Goal: Task Accomplishment & Management: Use online tool/utility

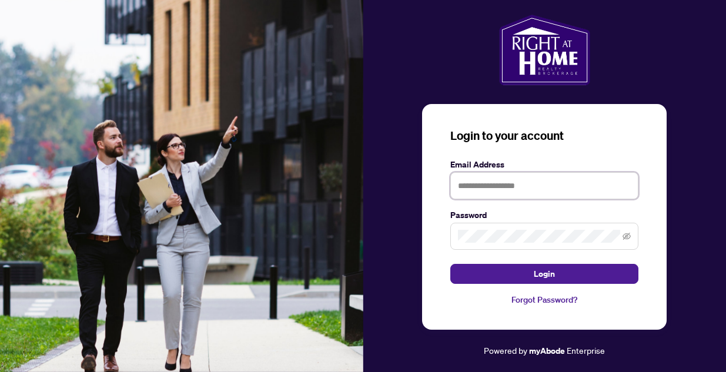
click at [478, 179] on input "text" at bounding box center [545, 185] width 188 height 27
type input "**********"
click at [451, 264] on button "Login" at bounding box center [545, 274] width 188 height 20
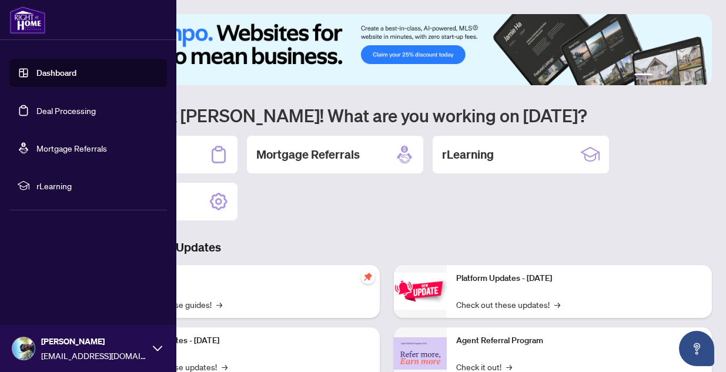
click at [36, 105] on link "Deal Processing" at bounding box center [65, 110] width 59 height 11
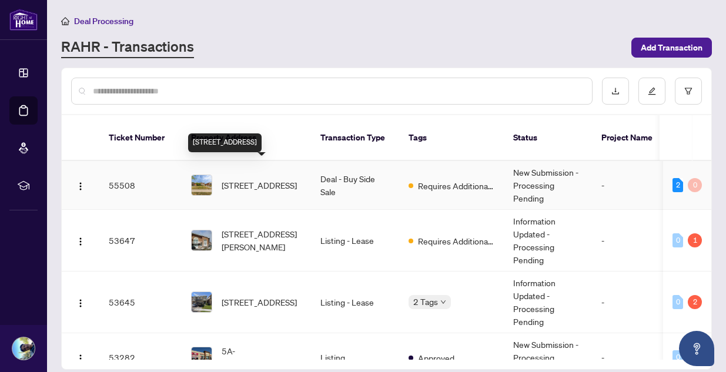
click at [289, 183] on span "[STREET_ADDRESS]" at bounding box center [259, 185] width 75 height 13
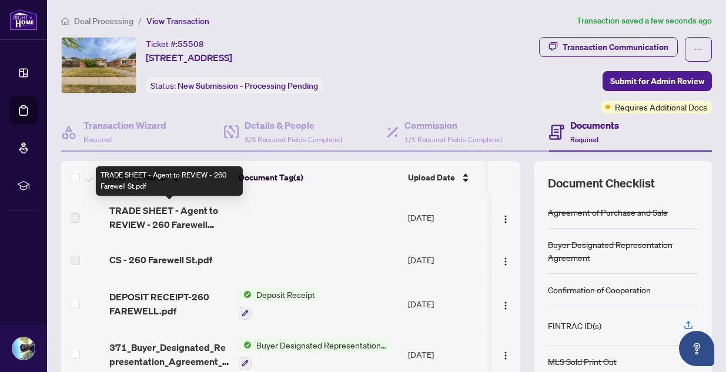
click at [169, 231] on span "TRADE SHEET - Agent to REVIEW - 260 Farewell St.pdf" at bounding box center [169, 218] width 120 height 28
click at [172, 219] on span "TRADE SHEET - Agent to REVIEW - 260 Farewell St.pdf" at bounding box center [169, 218] width 120 height 28
click at [198, 217] on span "TRADE SHEET - Agent to REVIEW - 260 Farewell St.pdf" at bounding box center [169, 218] width 120 height 28
click at [150, 218] on span "TRADE SHEET - Agent to REVIEW - 260 Farewell St.pdf" at bounding box center [169, 218] width 120 height 28
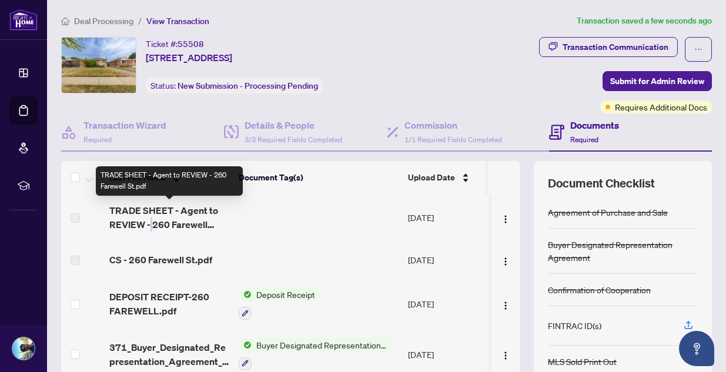
click at [150, 218] on span "TRADE SHEET - Agent to REVIEW - 260 Farewell St.pdf" at bounding box center [169, 218] width 120 height 28
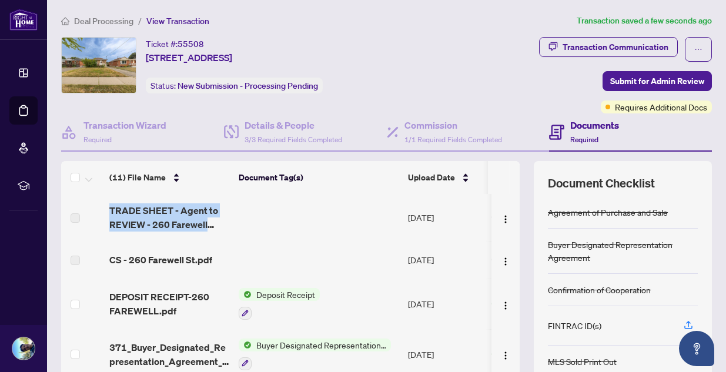
click at [261, 211] on td at bounding box center [318, 217] width 169 height 47
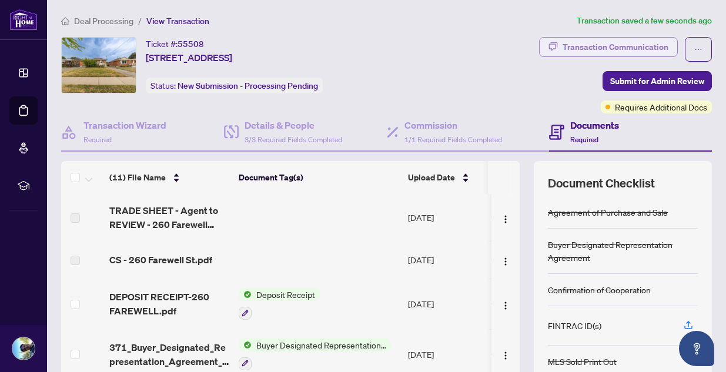
click at [612, 45] on div "Transaction Communication" at bounding box center [616, 47] width 106 height 19
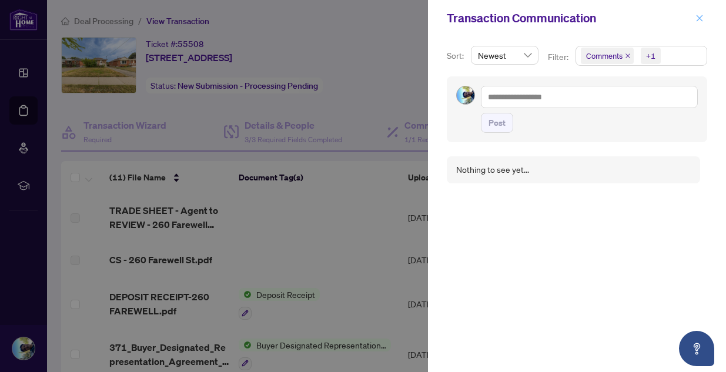
click at [702, 19] on icon "close" at bounding box center [700, 18] width 8 height 8
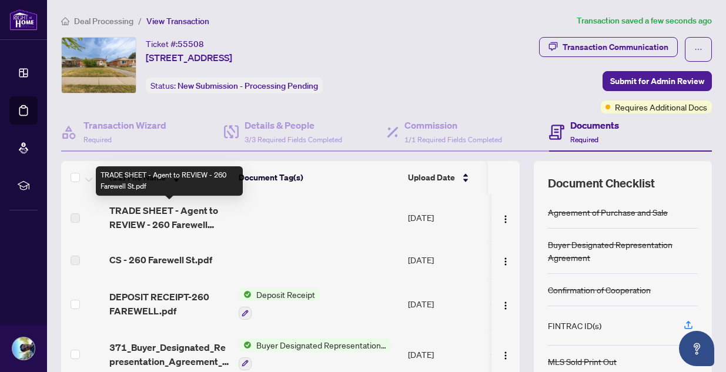
click at [142, 214] on span "TRADE SHEET - Agent to REVIEW - 260 Farewell St.pdf" at bounding box center [169, 218] width 120 height 28
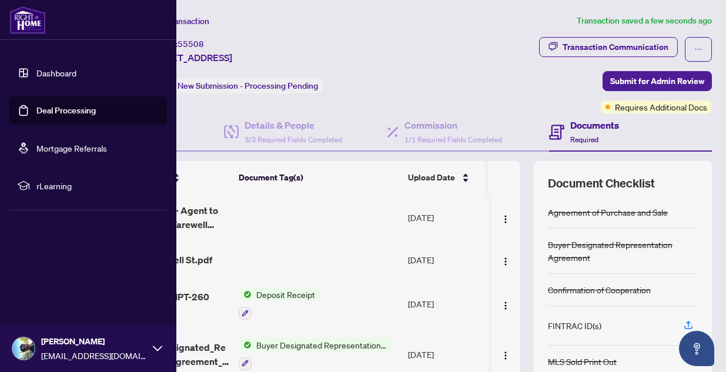
click at [61, 112] on link "Deal Processing" at bounding box center [65, 110] width 59 height 11
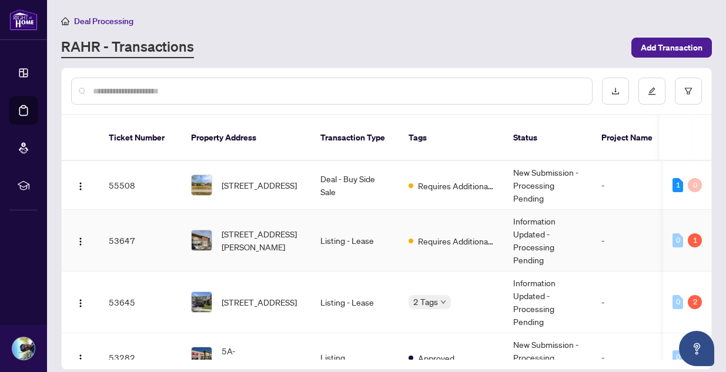
click at [129, 223] on td "53647" at bounding box center [140, 241] width 82 height 62
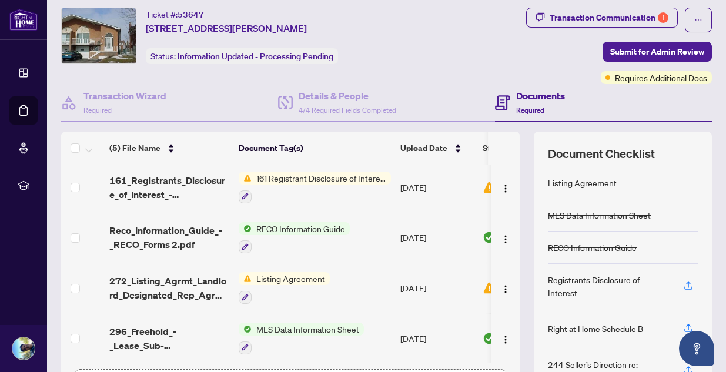
scroll to position [34, 0]
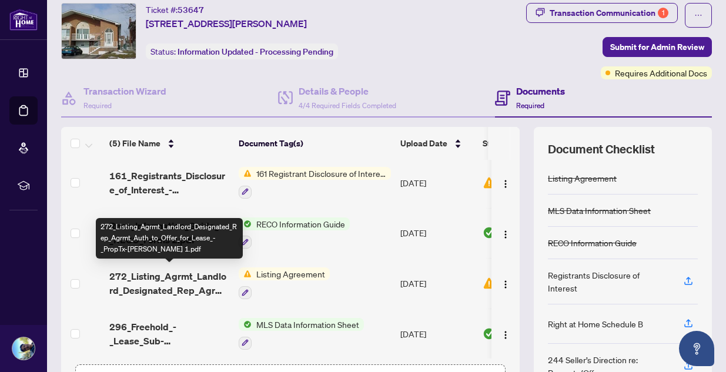
click at [176, 280] on span "272_Listing_Agrmt_Landlord_Designated_Rep_Agrmt_Auth_to_Offer_for_Lease_-_PropT…" at bounding box center [169, 283] width 120 height 28
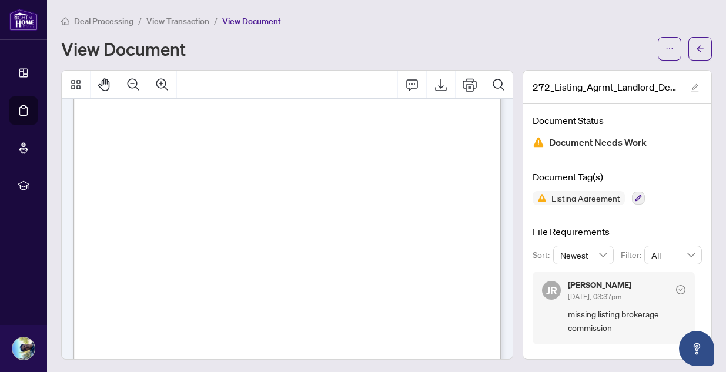
scroll to position [1727, 0]
click at [91, 18] on span "Deal Processing" at bounding box center [103, 21] width 59 height 11
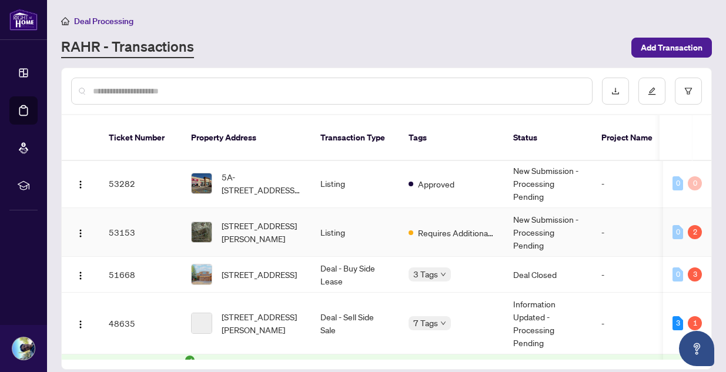
scroll to position [176, 0]
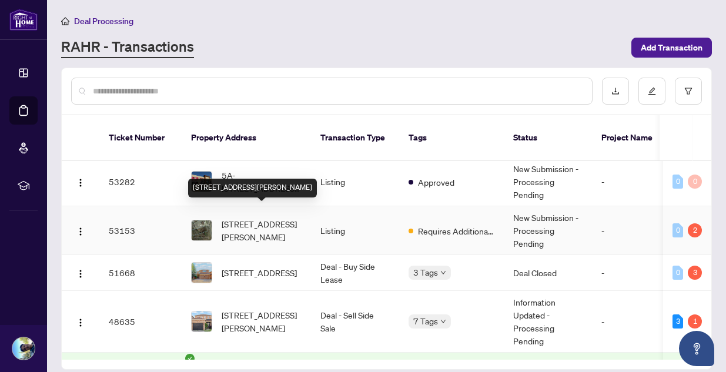
click at [248, 218] on span "[STREET_ADDRESS][PERSON_NAME]" at bounding box center [262, 231] width 80 height 26
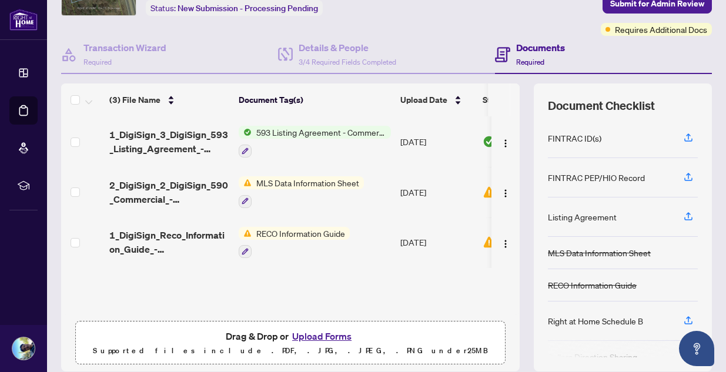
scroll to position [81, 0]
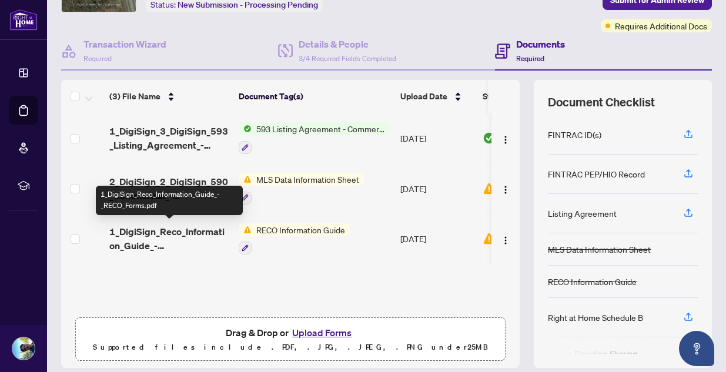
click at [174, 226] on span "1_DigiSign_Reco_Information_Guide_-_RECO_Forms.pdf" at bounding box center [169, 239] width 120 height 28
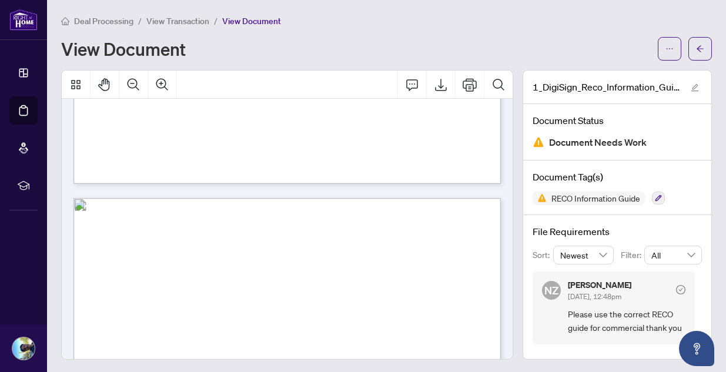
scroll to position [6718, 0]
click at [566, 196] on span "RECO Information Guide" at bounding box center [596, 198] width 98 height 8
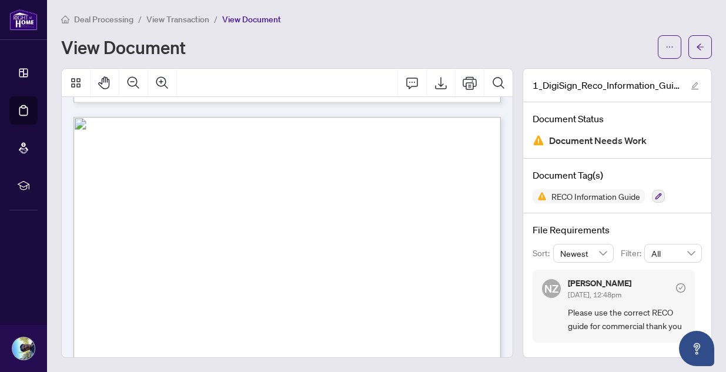
scroll to position [5651, 0]
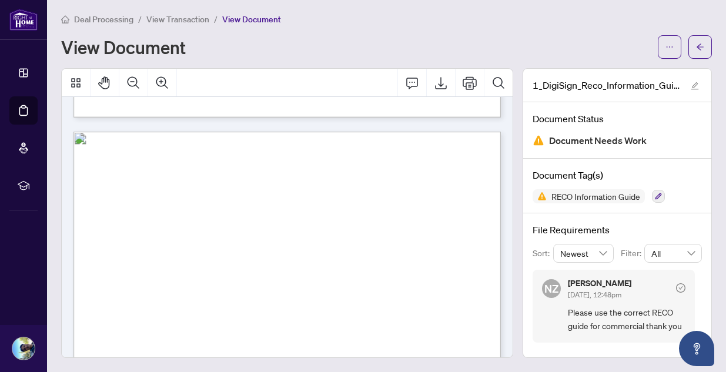
click at [277, 165] on span "You can refuse multiple representation" at bounding box center [206, 167] width 203 height 19
click at [703, 43] on icon "arrow-left" at bounding box center [700, 47] width 8 height 8
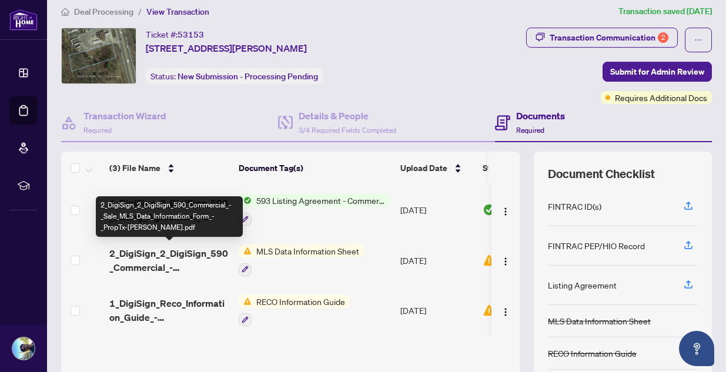
click at [188, 256] on span "2_DigiSign_2_DigiSign_590_Commercial_-_Sale_MLS_Data_Information_Form_-_PropTx-…" at bounding box center [169, 260] width 120 height 28
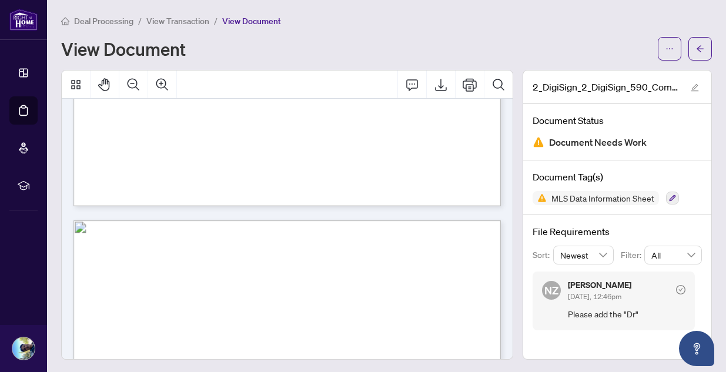
scroll to position [4175, 0]
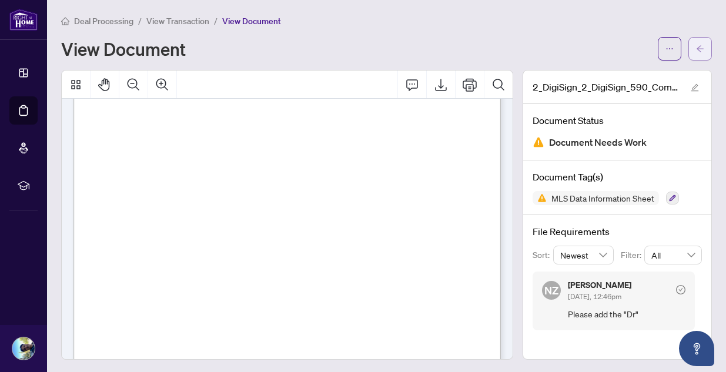
click at [707, 49] on button "button" at bounding box center [701, 49] width 24 height 24
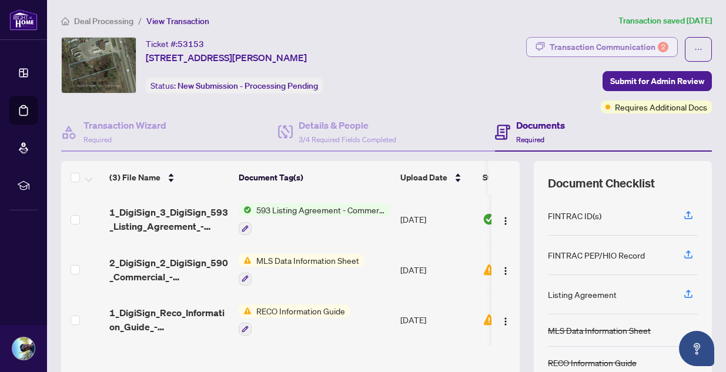
click at [598, 44] on div "Transaction Communication 2" at bounding box center [609, 47] width 119 height 19
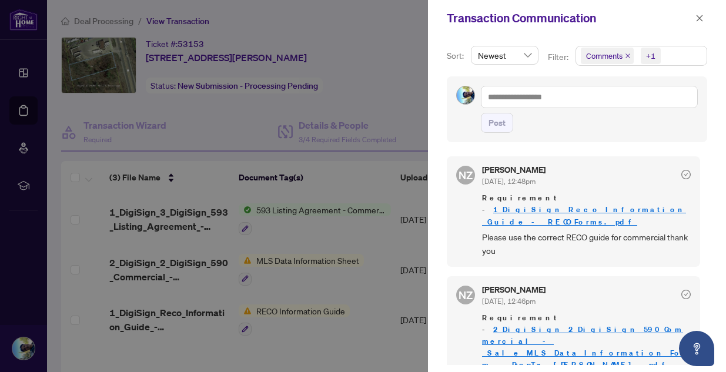
scroll to position [2, 0]
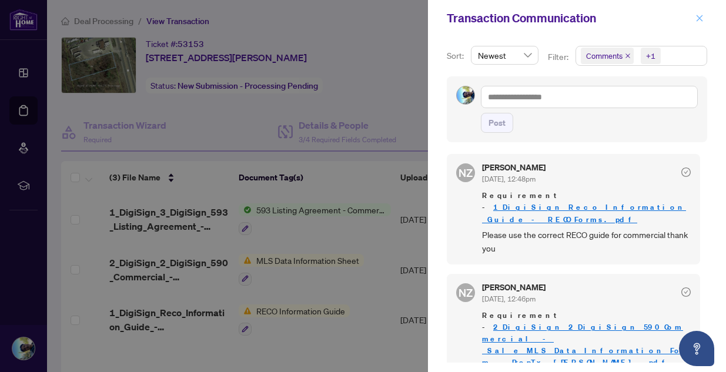
click at [702, 15] on icon "close" at bounding box center [700, 18] width 8 height 8
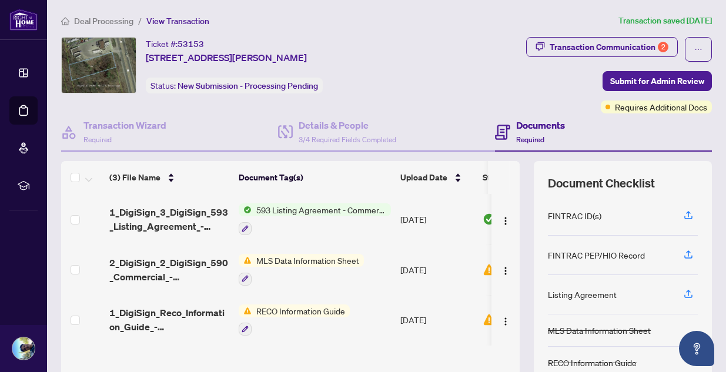
click at [491, 58] on div "Transaction Communication 2 Submit for Admin Review Requires Additional Docs" at bounding box center [569, 75] width 285 height 76
click at [422, 54] on div "Ticket #: 53153 [STREET_ADDRESS][PERSON_NAME] Status: New Submission - Processi…" at bounding box center [241, 65] width 361 height 56
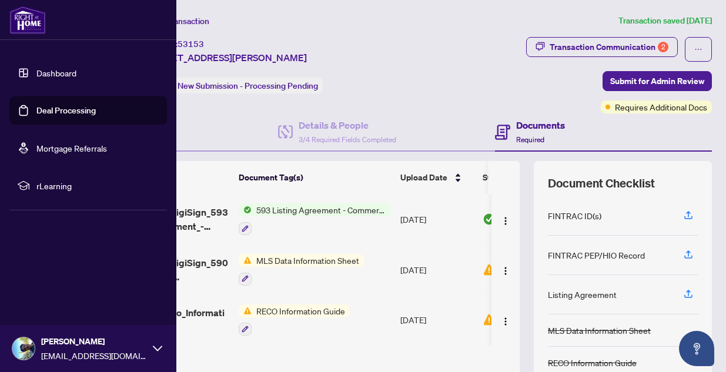
click at [46, 106] on link "Deal Processing" at bounding box center [65, 110] width 59 height 11
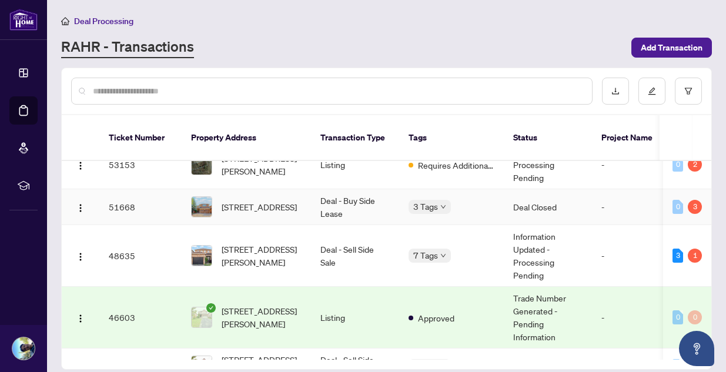
scroll to position [242, 0]
click at [269, 200] on span "[STREET_ADDRESS]" at bounding box center [259, 206] width 75 height 13
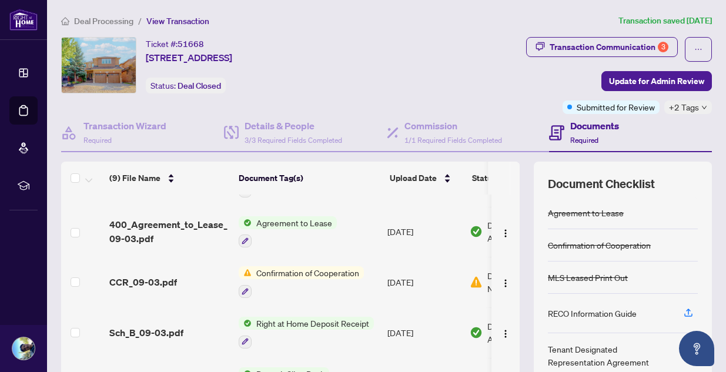
scroll to position [136, 0]
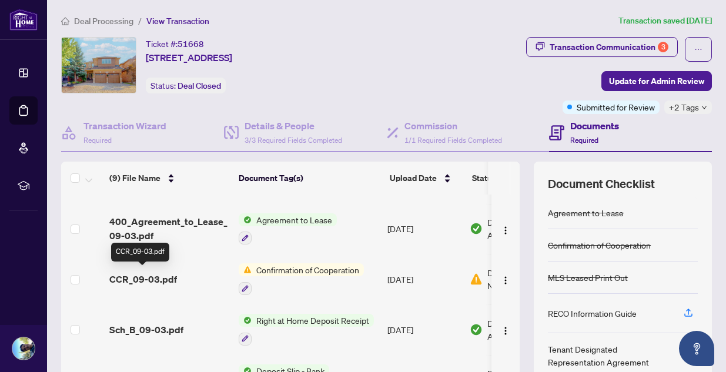
click at [161, 272] on span "CCR_09-03.pdf" at bounding box center [143, 279] width 68 height 14
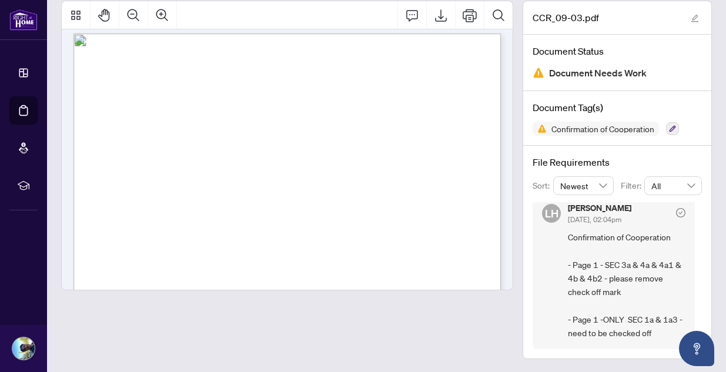
scroll to position [601, 0]
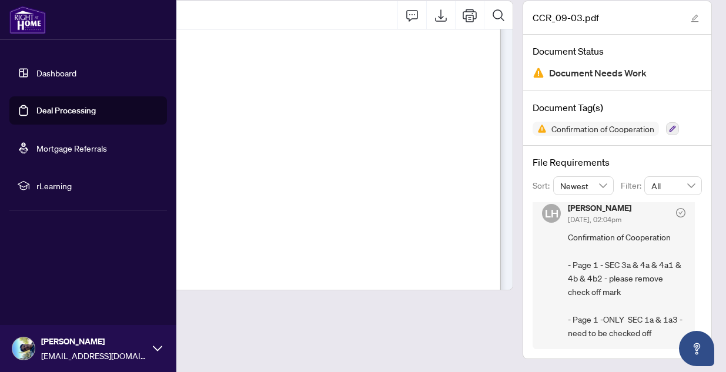
click at [55, 114] on link "Deal Processing" at bounding box center [65, 110] width 59 height 11
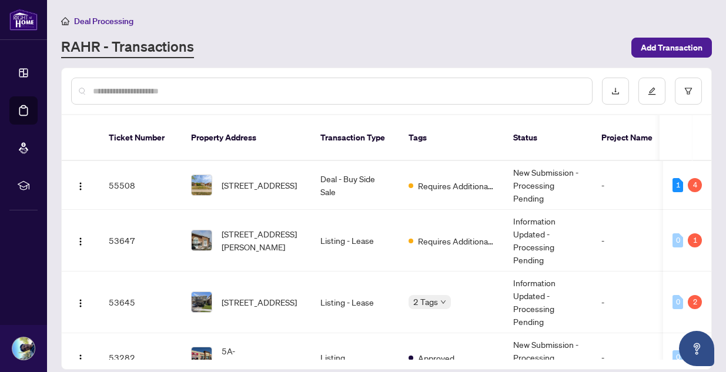
click at [435, 38] on div "RAHR - Transactions" at bounding box center [342, 47] width 563 height 21
